Goal: Task Accomplishment & Management: Use online tool/utility

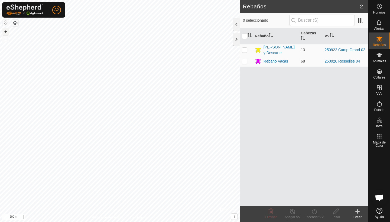
click at [5, 34] on button "+" at bounding box center [5, 31] width 6 height 6
click at [6, 28] on button "+" at bounding box center [5, 31] width 6 height 6
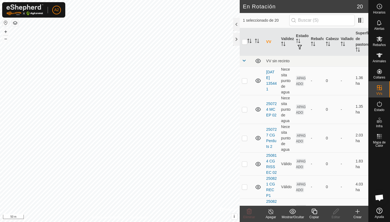
click at [318, 216] on div "Copiar" at bounding box center [314, 217] width 22 height 5
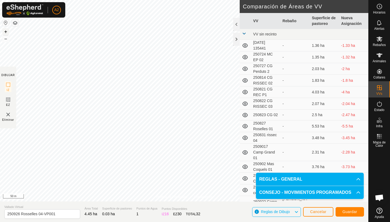
click at [5, 31] on button "+" at bounding box center [5, 31] width 6 height 6
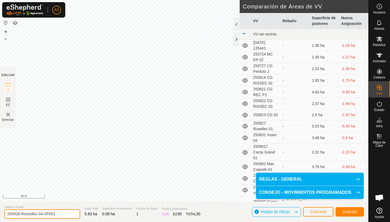
click at [21, 214] on input "250926 Rosselles 04-VP001" at bounding box center [42, 213] width 76 height 9
click at [19, 213] on input "250926 Rosselles 04-VP001" at bounding box center [42, 213] width 76 height 9
click at [42, 214] on input "250929 Rosselles 04-VP001" at bounding box center [42, 213] width 76 height 9
click at [59, 213] on input "250929 Rosselles 05-VP001" at bounding box center [42, 213] width 76 height 9
type input "250929 Rosselles 05"
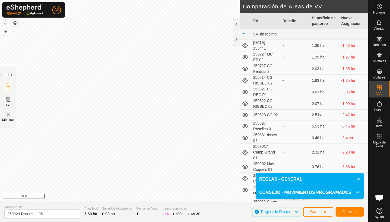
click at [242, 42] on div "Política de Privacidad Contáctenos Tipo: Zona de Inclusión undefined Animal + –…" at bounding box center [184, 111] width 368 height 222
click at [6, 38] on button "–" at bounding box center [5, 38] width 6 height 6
click at [353, 211] on span "Guardar" at bounding box center [349, 212] width 15 height 4
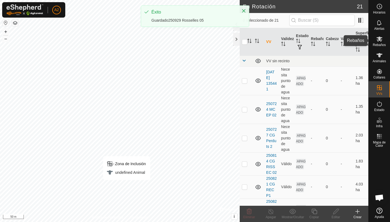
click at [379, 40] on icon at bounding box center [379, 39] width 6 height 5
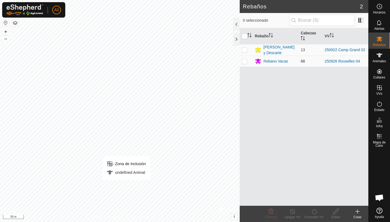
click at [247, 62] on td at bounding box center [246, 61] width 13 height 11
checkbox input "true"
click at [315, 216] on div "Encender VV" at bounding box center [314, 217] width 22 height 5
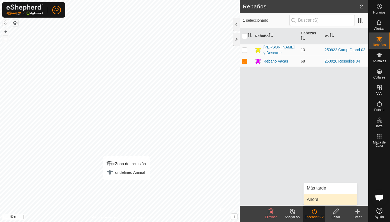
click at [317, 203] on link "Ahora" at bounding box center [331, 199] width 54 height 11
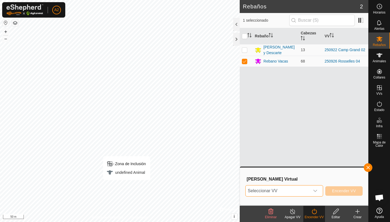
click at [299, 193] on span "Seleccionar VV" at bounding box center [278, 190] width 64 height 11
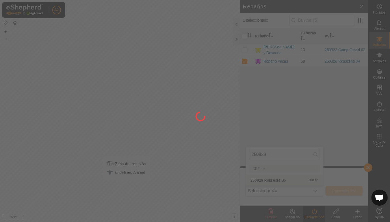
type input "250929"
click at [290, 182] on div at bounding box center [195, 111] width 390 height 222
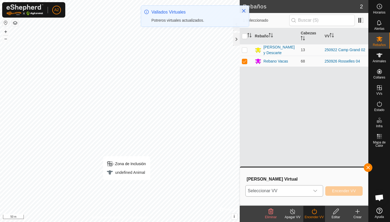
click at [287, 191] on span "Seleccionar VV" at bounding box center [278, 190] width 64 height 11
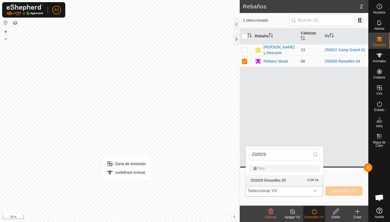
type input "250929"
click at [272, 180] on li "250929 Rosselles 05 0.08 ha" at bounding box center [284, 180] width 77 height 11
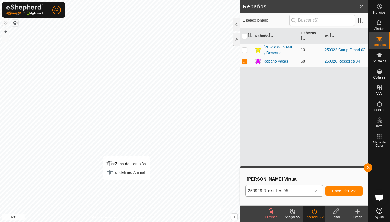
click at [331, 188] on button "Encender VV" at bounding box center [343, 190] width 37 height 9
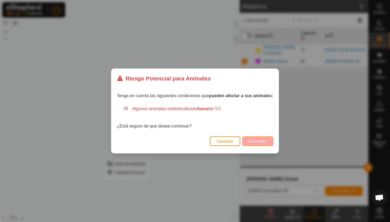
click at [250, 142] on span "Encender" at bounding box center [257, 141] width 17 height 4
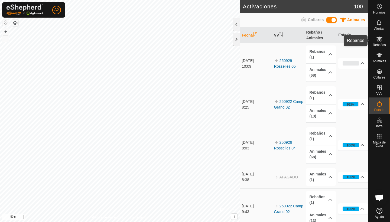
click at [379, 44] on span "Rebaños" at bounding box center [379, 44] width 13 height 3
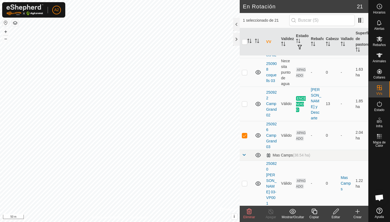
scroll to position [301, 0]
click at [376, 42] on icon at bounding box center [379, 39] width 6 height 6
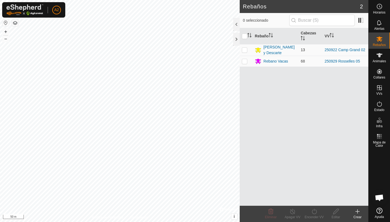
click at [246, 50] on p-checkbox at bounding box center [244, 50] width 5 height 4
checkbox input "true"
click at [311, 213] on icon at bounding box center [314, 211] width 7 height 6
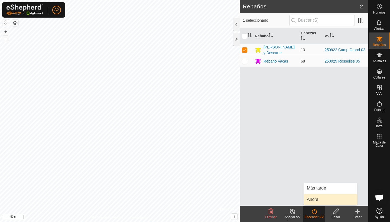
click at [323, 198] on link "Ahora" at bounding box center [331, 199] width 54 height 11
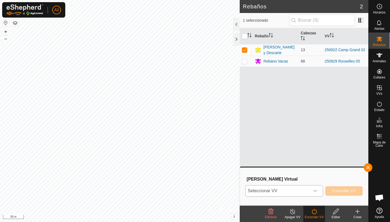
click at [271, 189] on span "Seleccionar VV" at bounding box center [278, 190] width 64 height 11
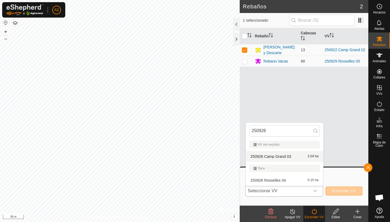
type input "250926"
click at [282, 158] on li "250926 Camp Grand 03 2.04 ha" at bounding box center [284, 156] width 77 height 11
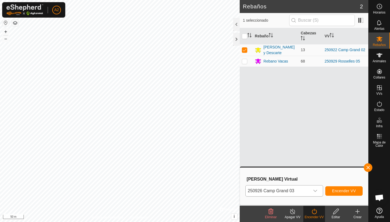
click at [353, 196] on div "250926 Camp Grand 03 Encender VV" at bounding box center [303, 190] width 117 height 13
click at [350, 192] on span "Encender VV" at bounding box center [344, 191] width 24 height 4
